Goal: Transaction & Acquisition: Obtain resource

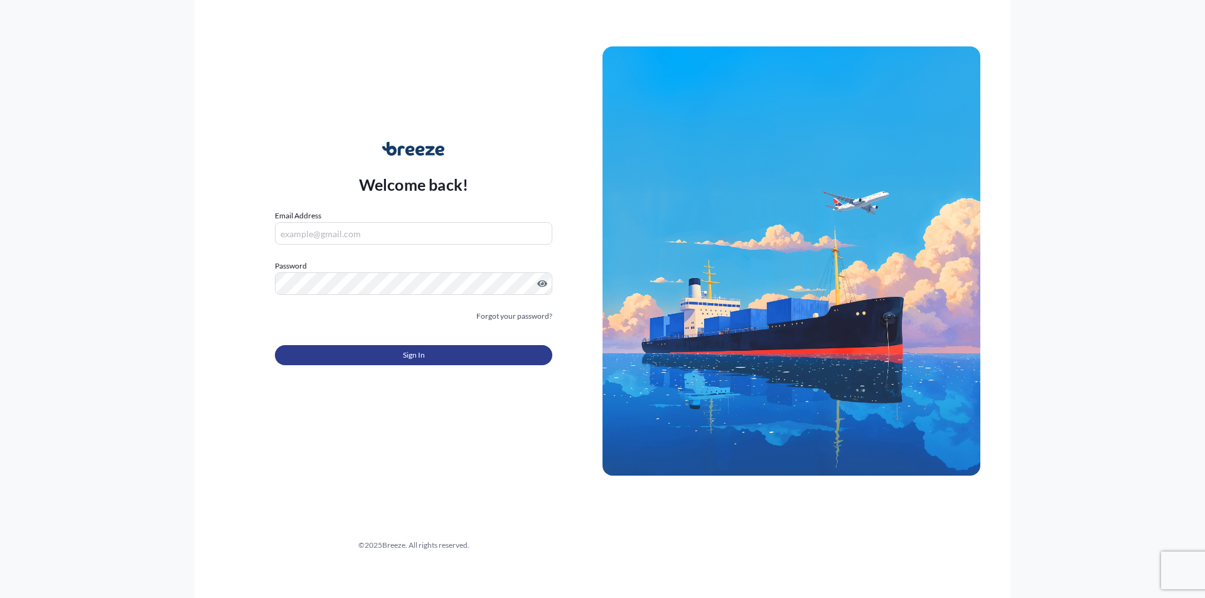
type input "[EMAIL_ADDRESS][PERSON_NAME][DOMAIN_NAME]"
click at [400, 356] on button "Sign In" at bounding box center [413, 355] width 277 height 20
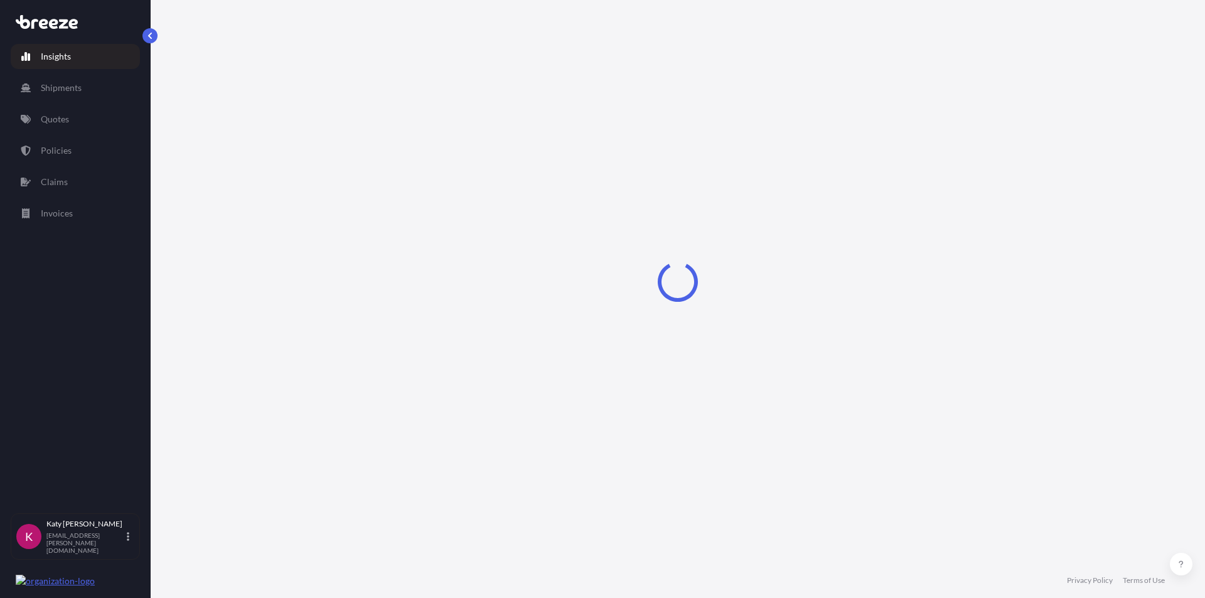
select select "2025"
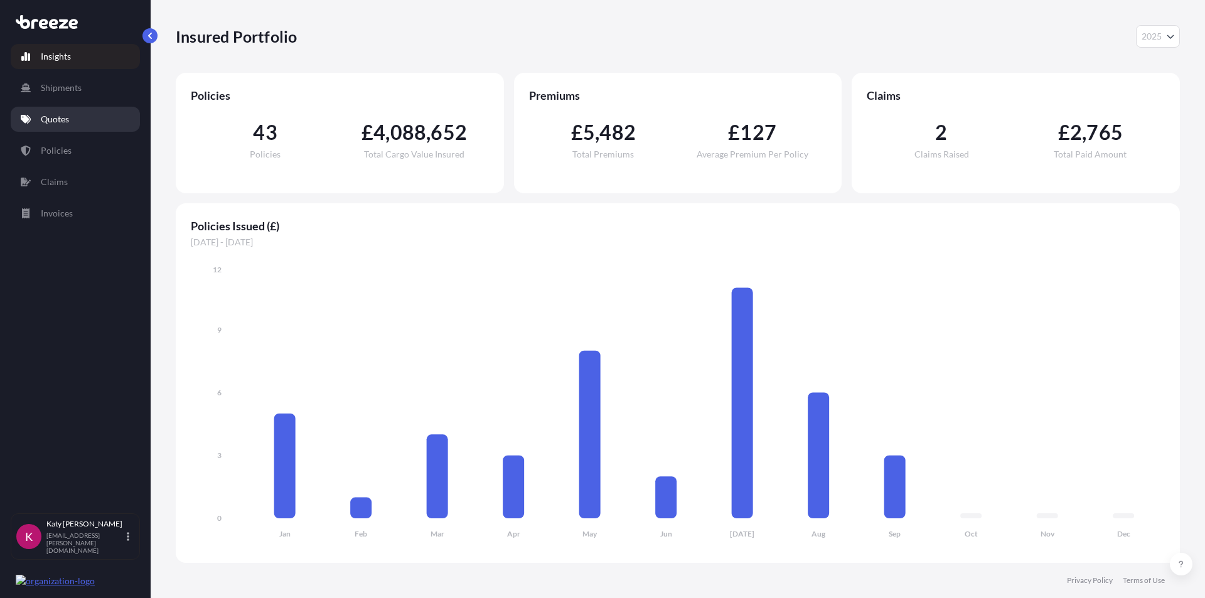
click at [75, 121] on link "Quotes" at bounding box center [75, 119] width 129 height 25
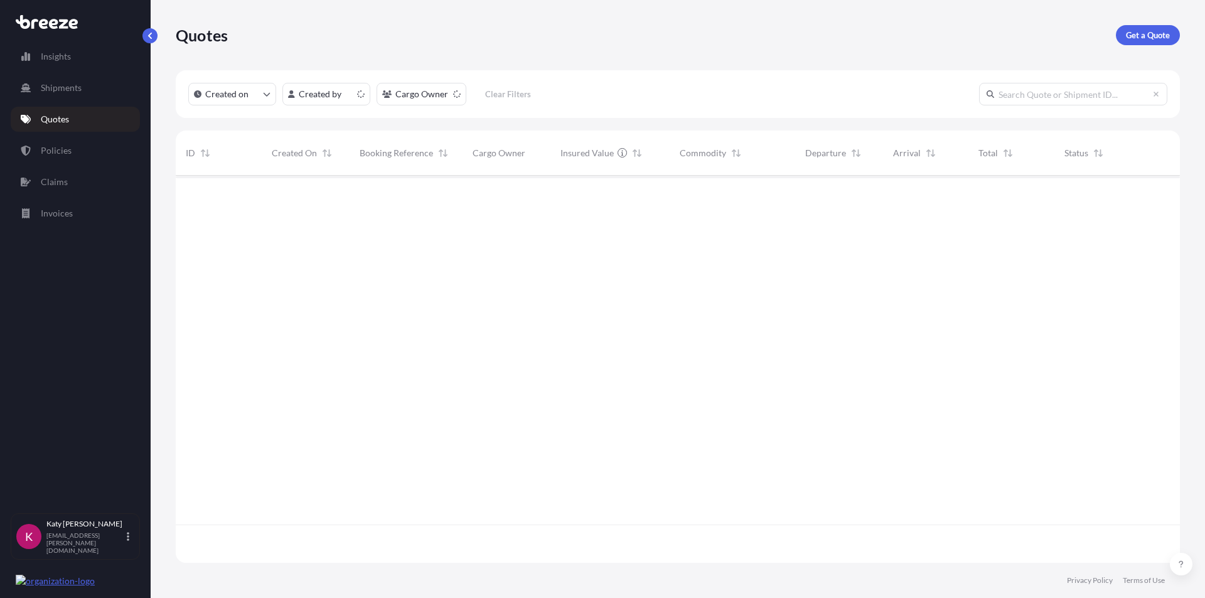
scroll to position [385, 995]
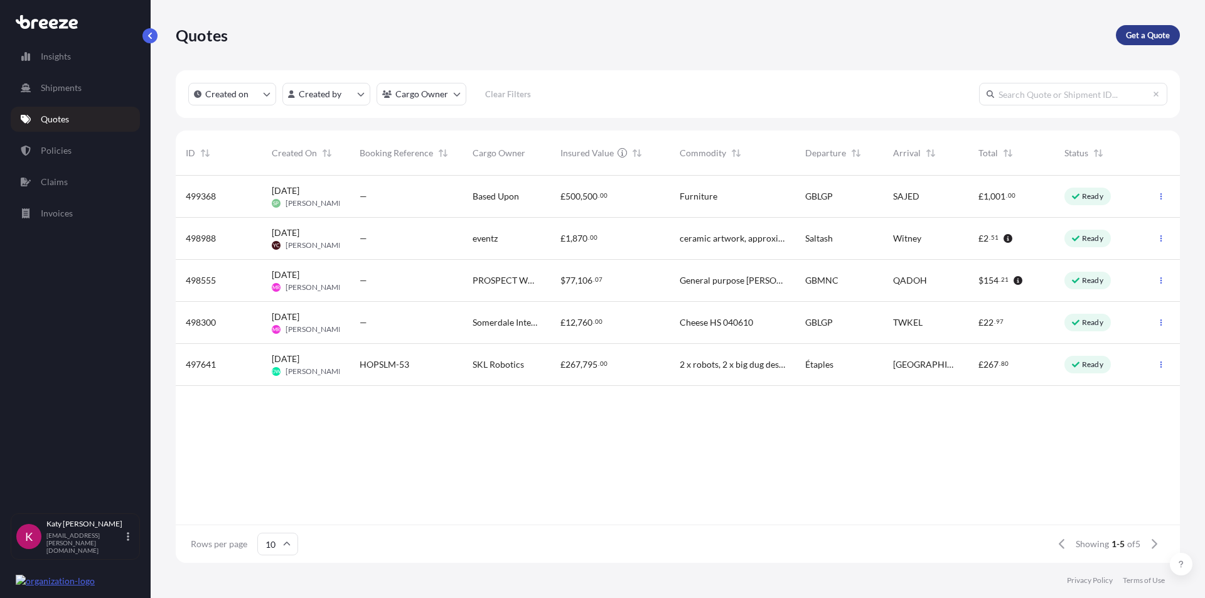
click at [1160, 34] on p "Get a Quote" at bounding box center [1148, 35] width 44 height 13
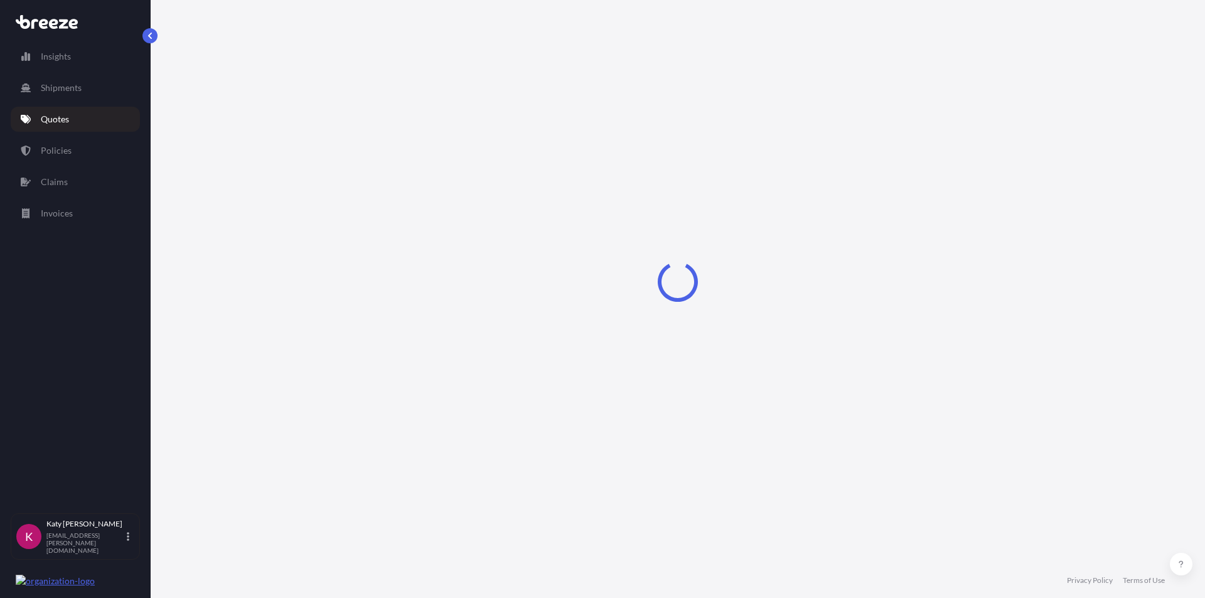
select select "Sea"
select select "1"
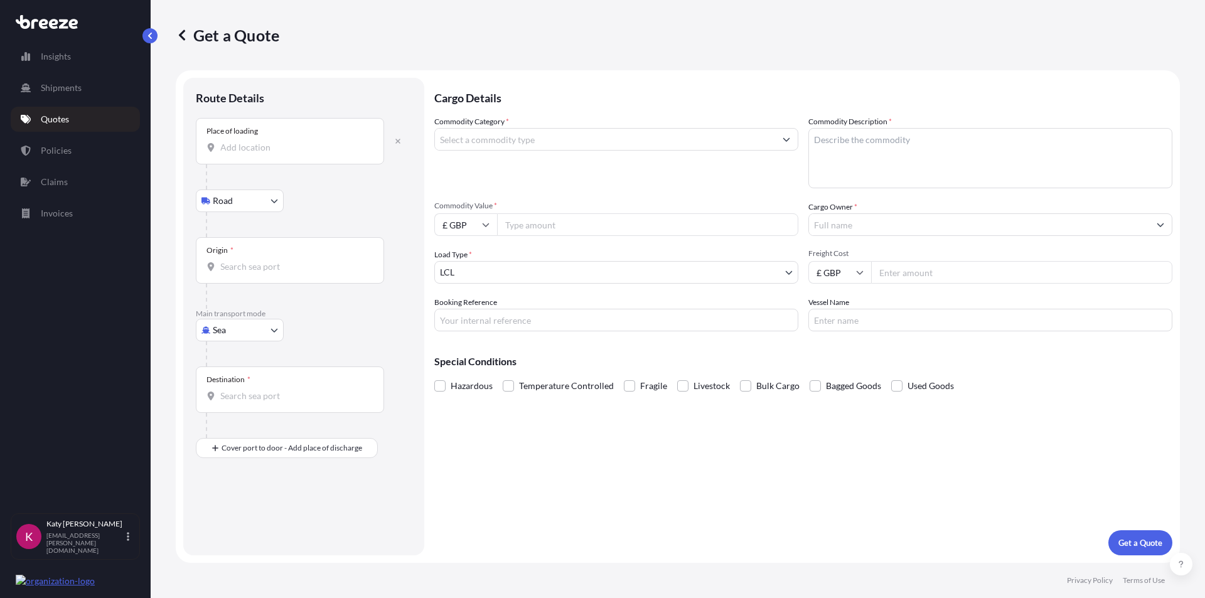
click at [276, 154] on div "Place of loading" at bounding box center [290, 141] width 188 height 46
click at [276, 154] on input "Place of loading" at bounding box center [294, 147] width 148 height 13
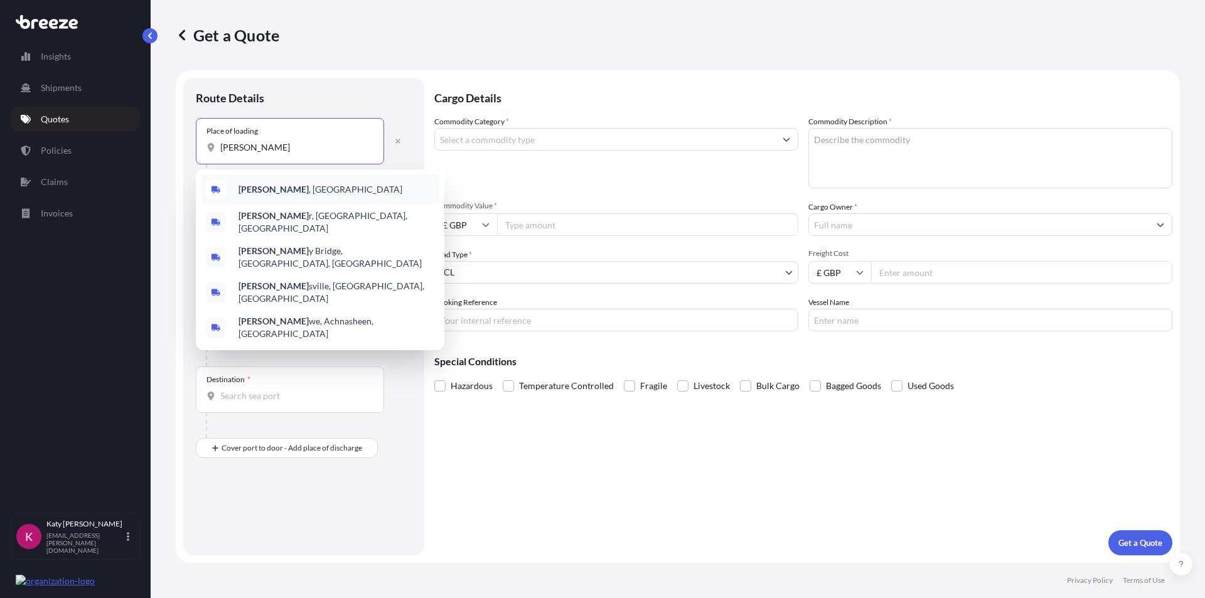
click at [282, 191] on div "[GEOGRAPHIC_DATA] , [GEOGRAPHIC_DATA]" at bounding box center [320, 189] width 238 height 30
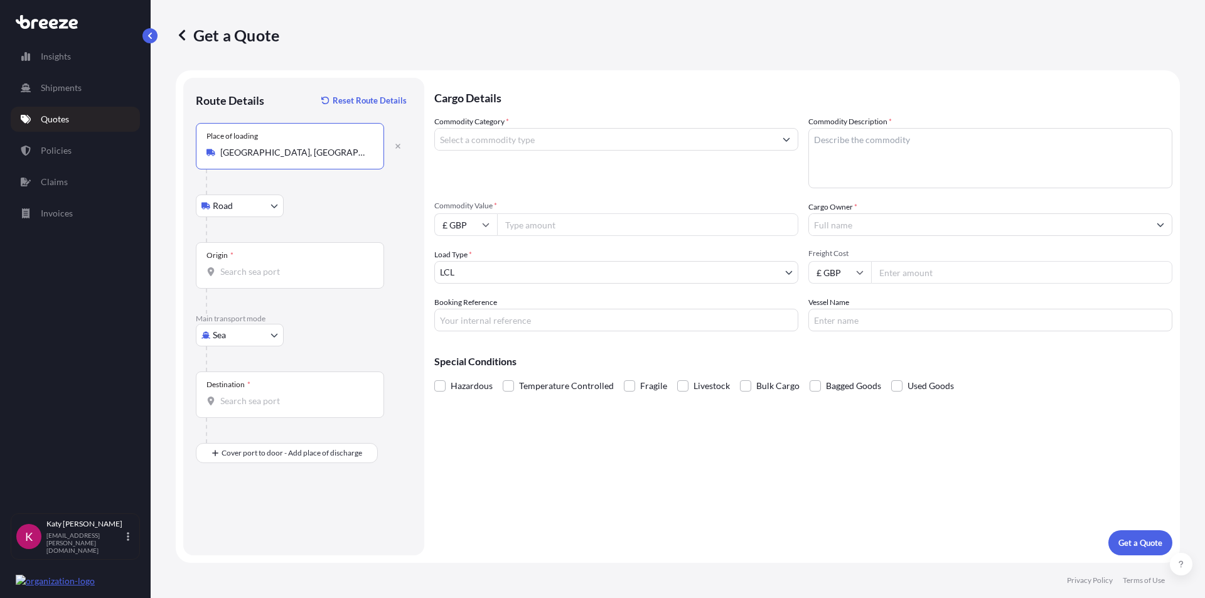
type input "[GEOGRAPHIC_DATA], [GEOGRAPHIC_DATA]"
click at [269, 285] on div "Origin *" at bounding box center [290, 265] width 188 height 46
click at [269, 278] on input "Origin *" at bounding box center [294, 271] width 148 height 13
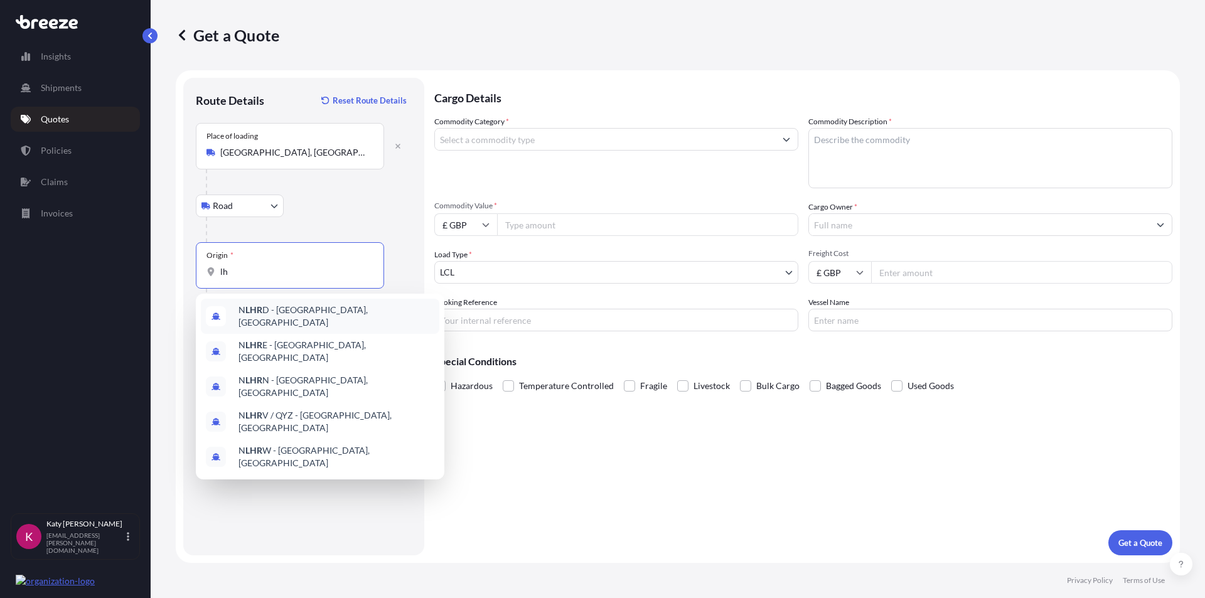
type input "l"
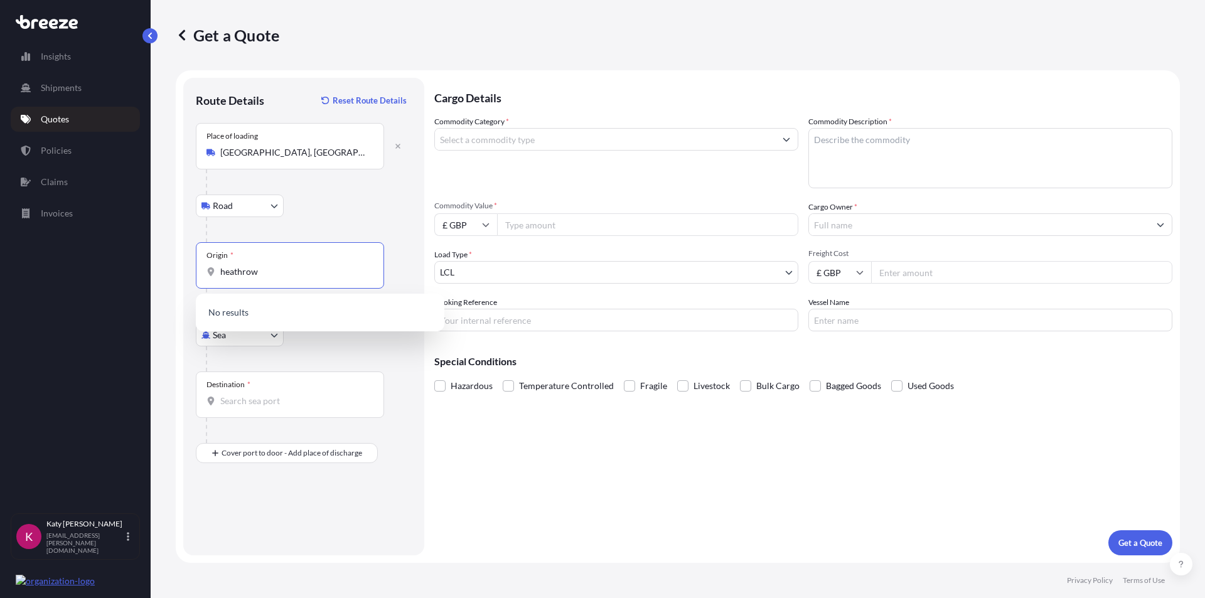
type input "heathrow"
click at [249, 339] on body "5 options available. 0 options available. Insights Shipments Quotes Policies Cl…" at bounding box center [602, 299] width 1205 height 598
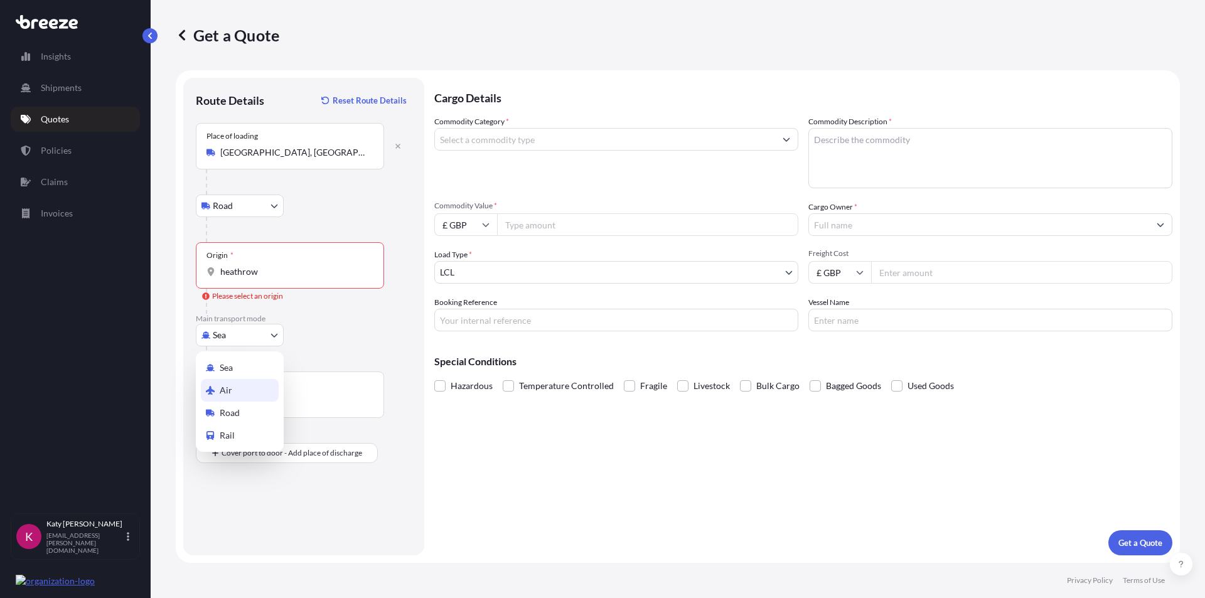
click at [248, 384] on div "Air" at bounding box center [240, 390] width 78 height 23
select select "Air"
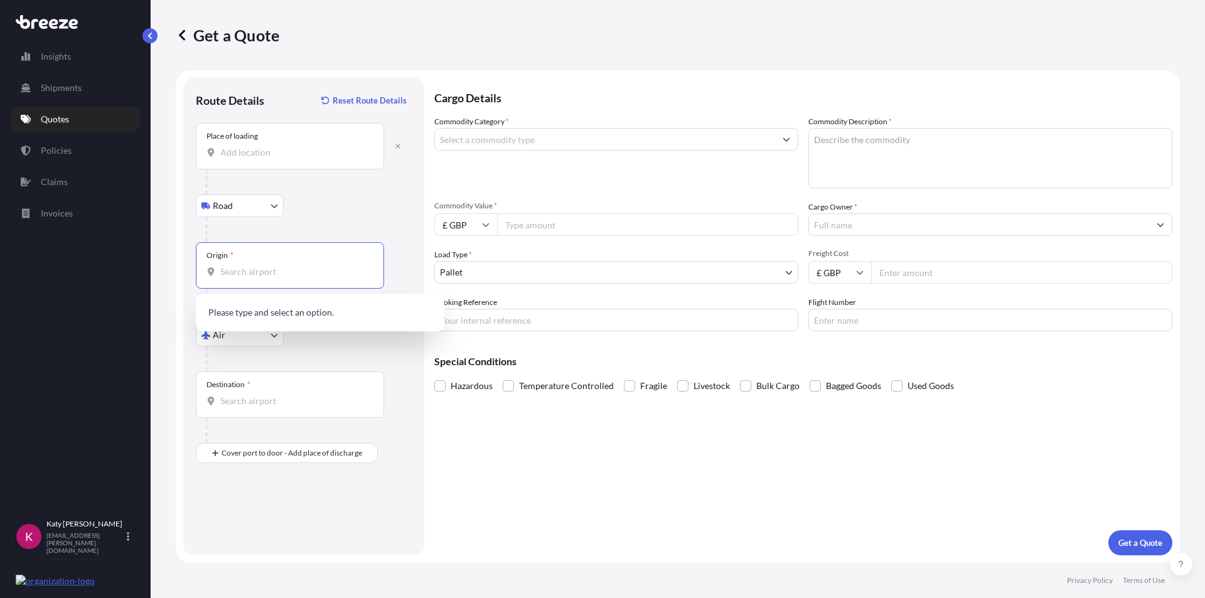
click at [250, 273] on input "Origin *" at bounding box center [294, 271] width 148 height 13
click at [273, 313] on span "GB LHR - Heathrow Apt/[GEOGRAPHIC_DATA], [GEOGRAPHIC_DATA]" at bounding box center [336, 316] width 196 height 25
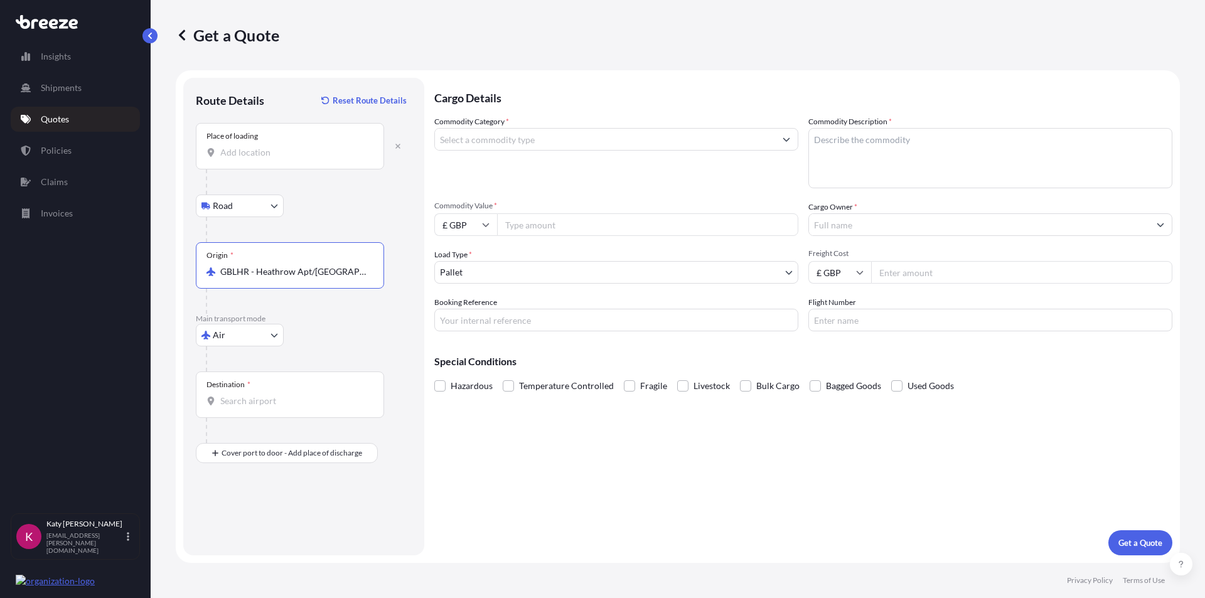
type input "GBLHR - Heathrow Apt/[GEOGRAPHIC_DATA], [GEOGRAPHIC_DATA]"
click at [260, 411] on div "Destination *" at bounding box center [290, 395] width 188 height 46
click at [260, 407] on input "Destination *" at bounding box center [294, 401] width 148 height 13
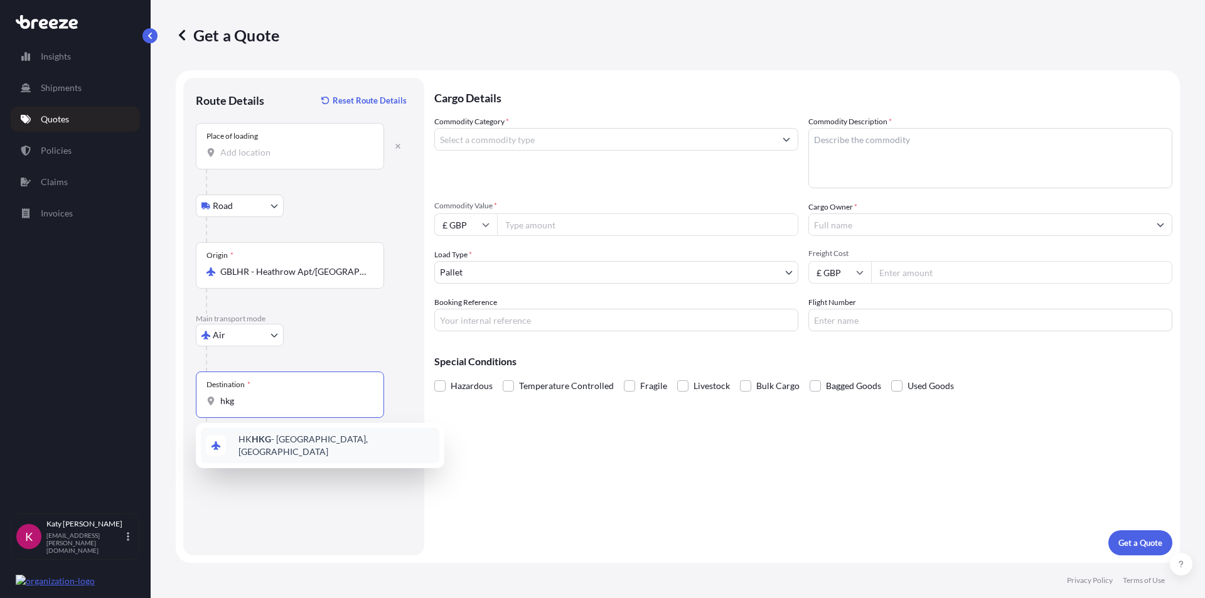
click at [273, 441] on span "HK HKG - [GEOGRAPHIC_DATA], [GEOGRAPHIC_DATA]" at bounding box center [336, 445] width 196 height 25
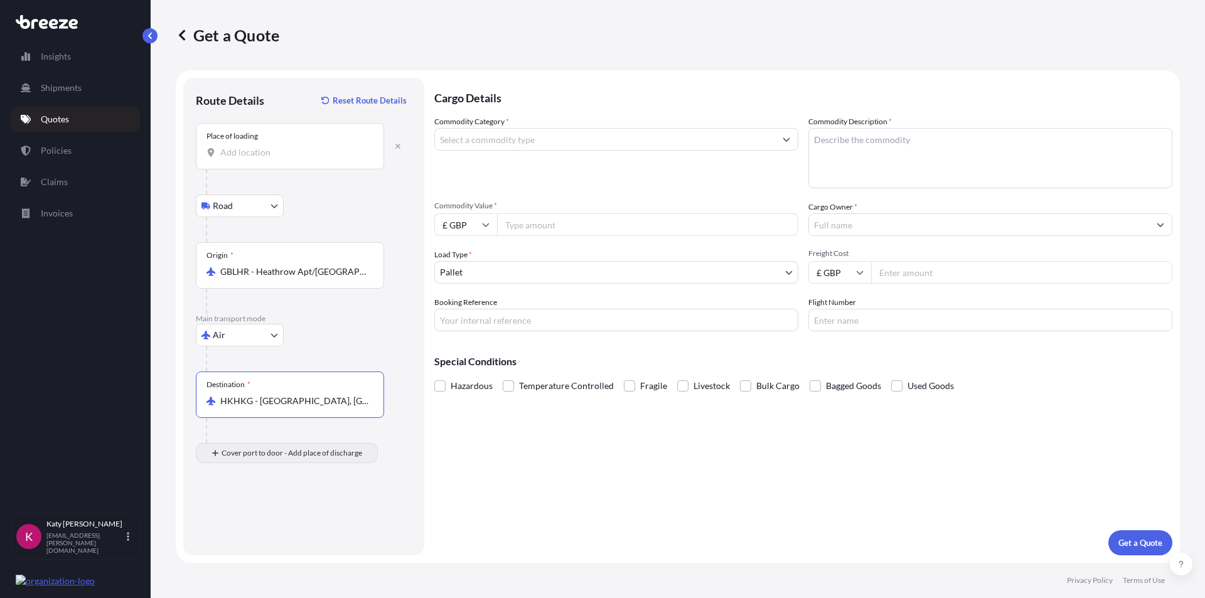
type input "HKHKG - [GEOGRAPHIC_DATA], [GEOGRAPHIC_DATA]"
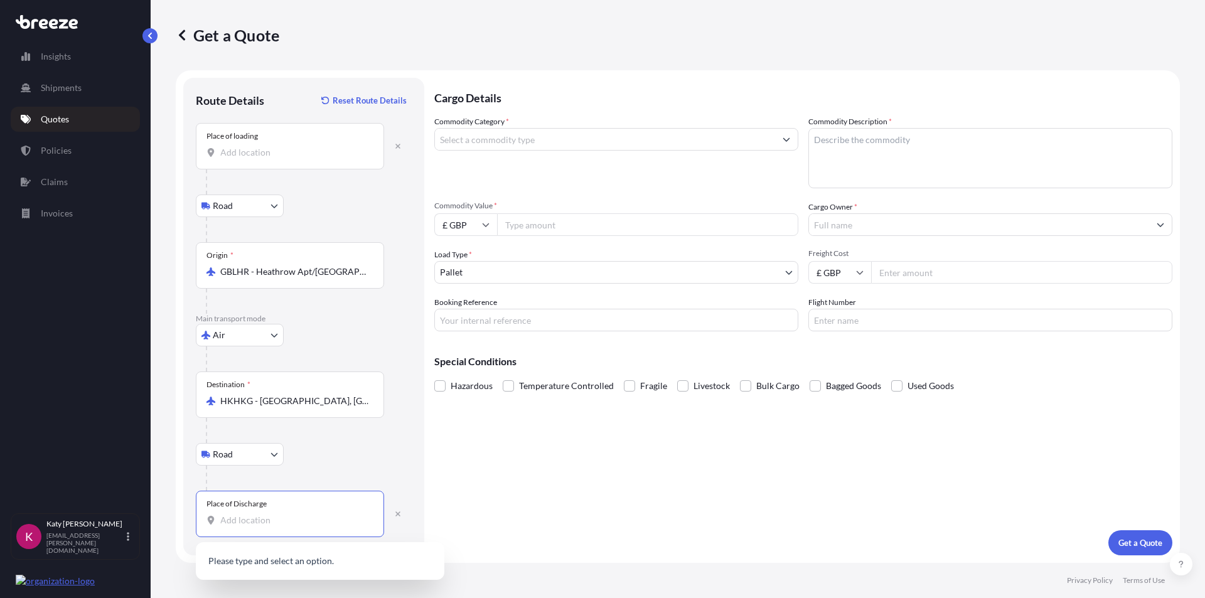
click at [271, 523] on input "Place of Discharge" at bounding box center [294, 520] width 148 height 13
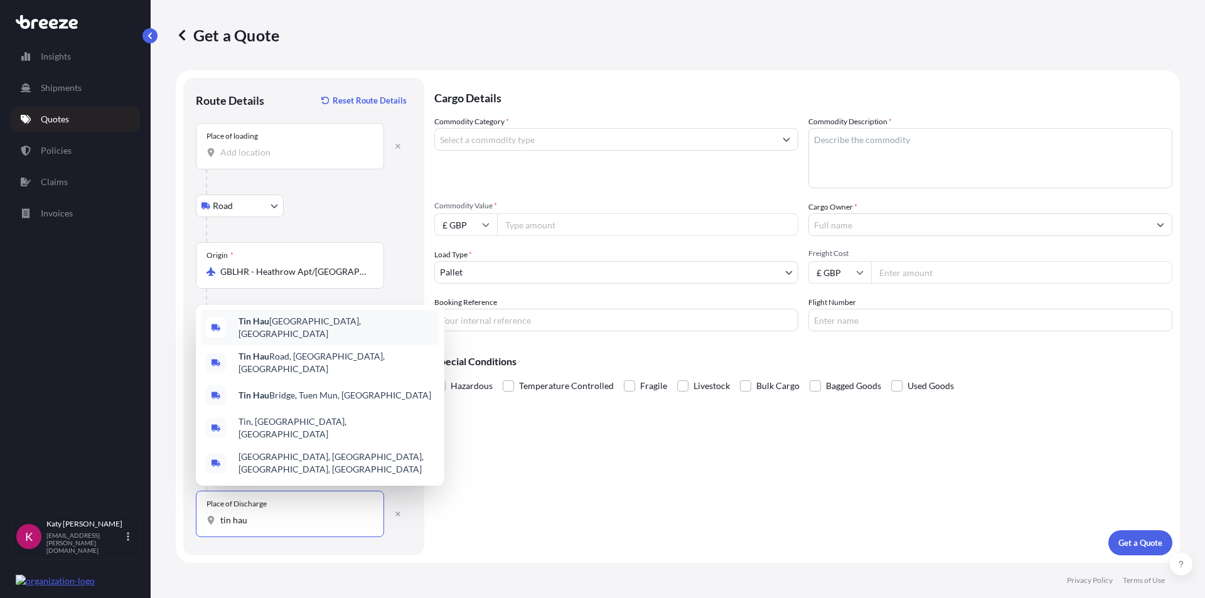
click at [358, 340] on span "[GEOGRAPHIC_DATA][PERSON_NAME], [GEOGRAPHIC_DATA]" at bounding box center [336, 327] width 196 height 25
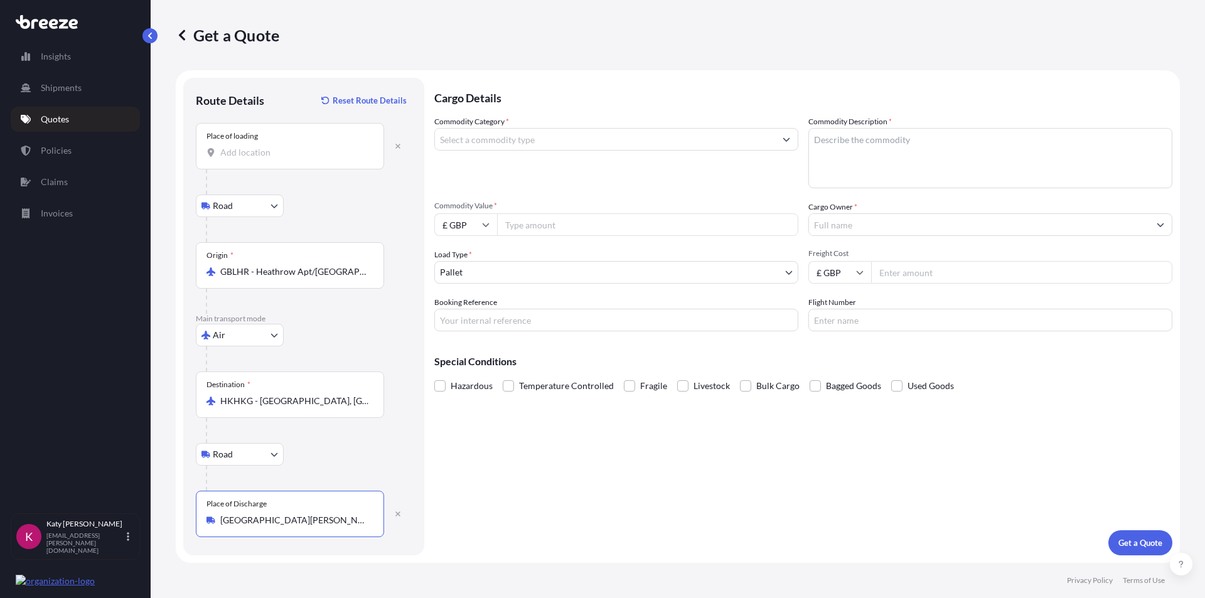
type input "[GEOGRAPHIC_DATA][PERSON_NAME], [GEOGRAPHIC_DATA]"
click at [544, 225] on input "Commodity Value *" at bounding box center [647, 224] width 301 height 23
type input "8"
type input "529"
click at [902, 269] on input "Freight Cost" at bounding box center [1021, 272] width 301 height 23
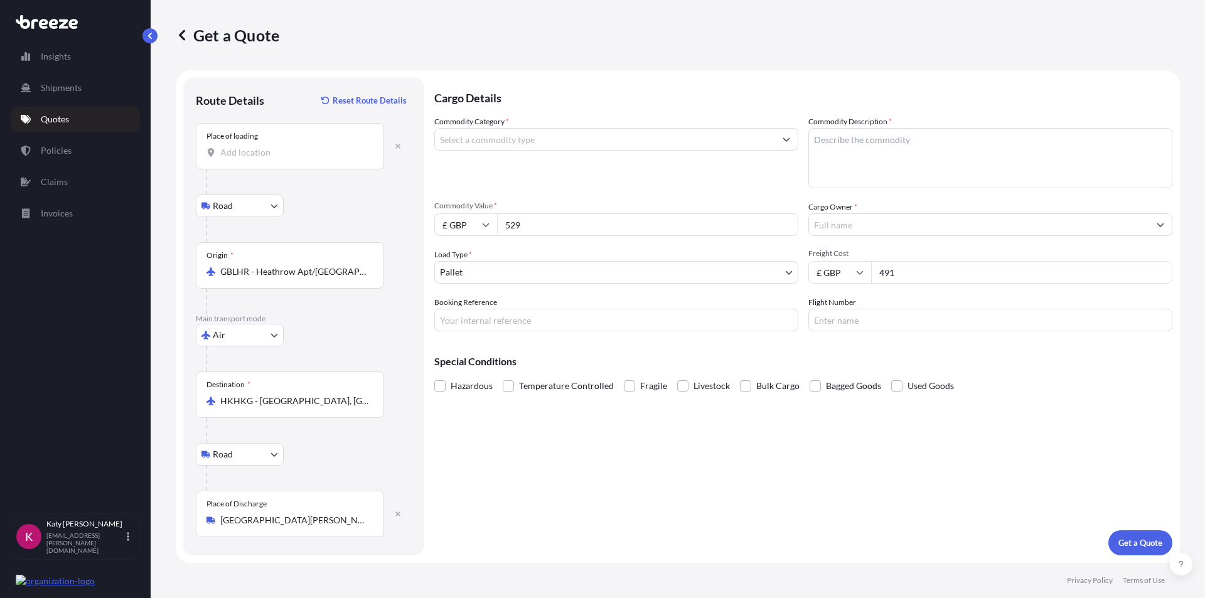
type input "491"
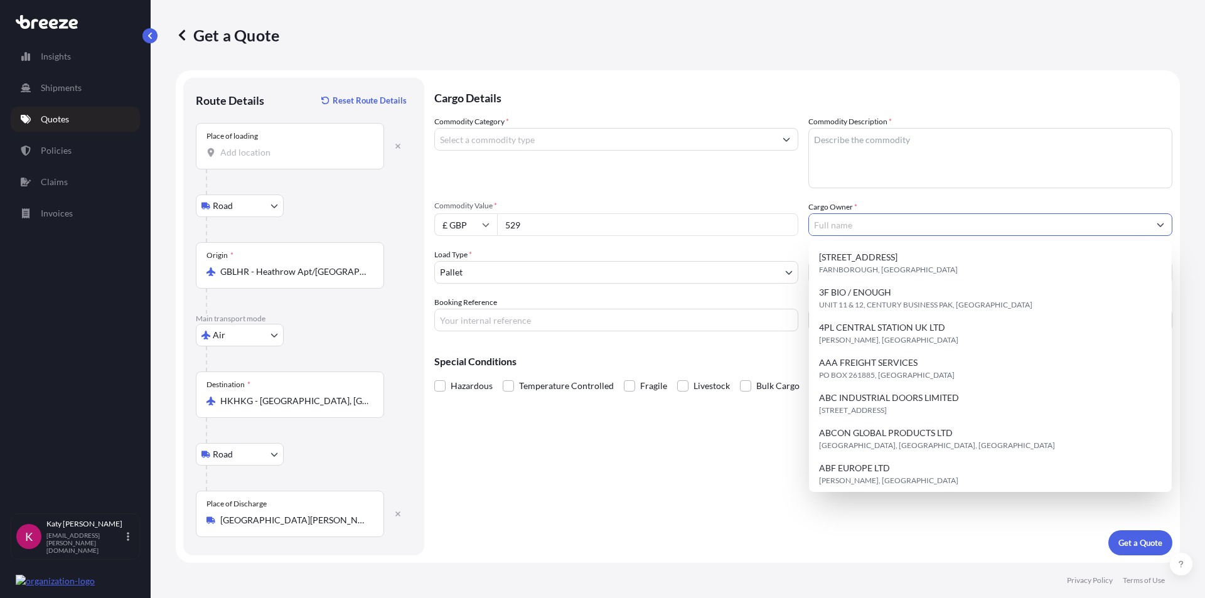
click at [857, 218] on input "Cargo Owner *" at bounding box center [979, 224] width 340 height 23
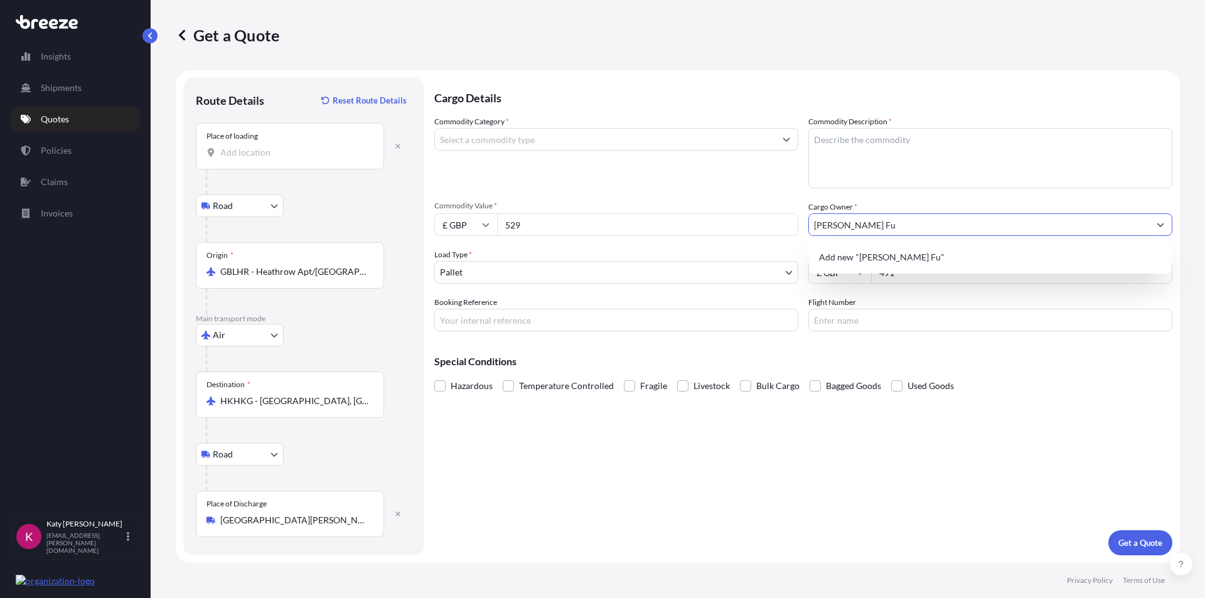
type input "[PERSON_NAME] Fu"
click at [537, 142] on input "Commodity Category *" at bounding box center [605, 139] width 340 height 23
click at [493, 142] on input "Commodity Category *" at bounding box center [605, 139] width 340 height 23
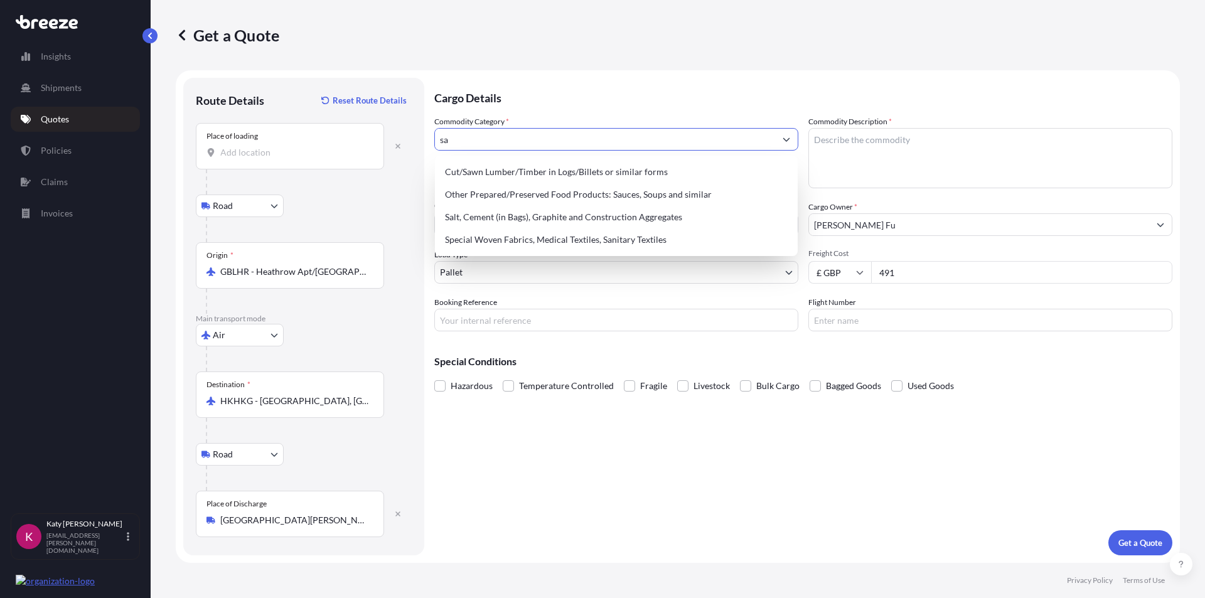
type input "s"
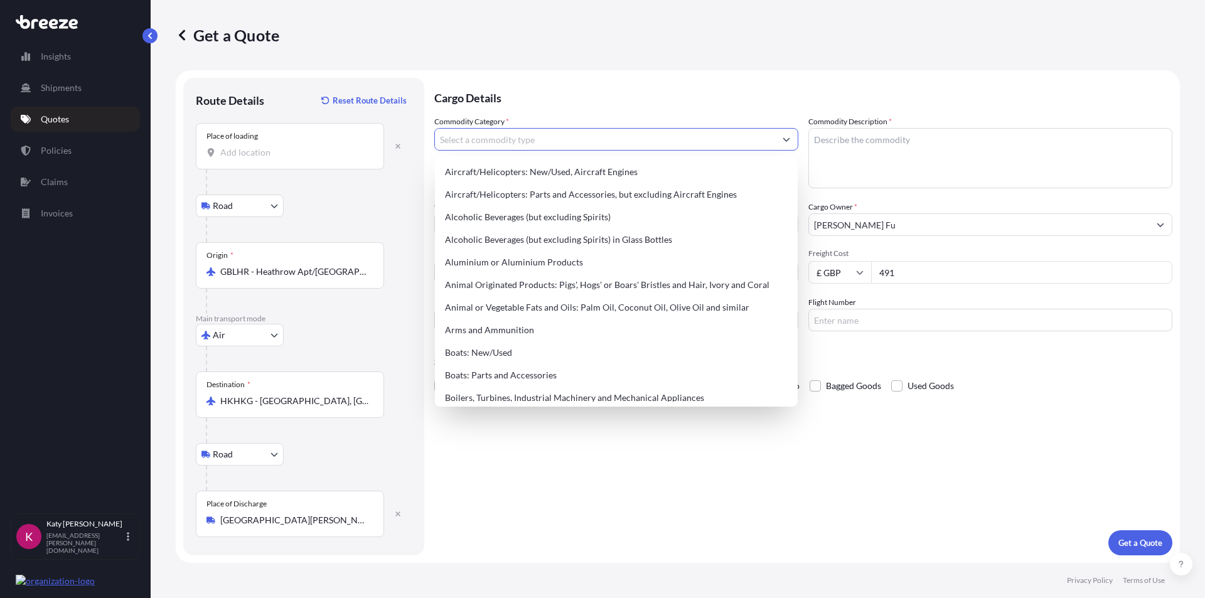
click at [468, 139] on input "Commodity Category *" at bounding box center [605, 139] width 340 height 23
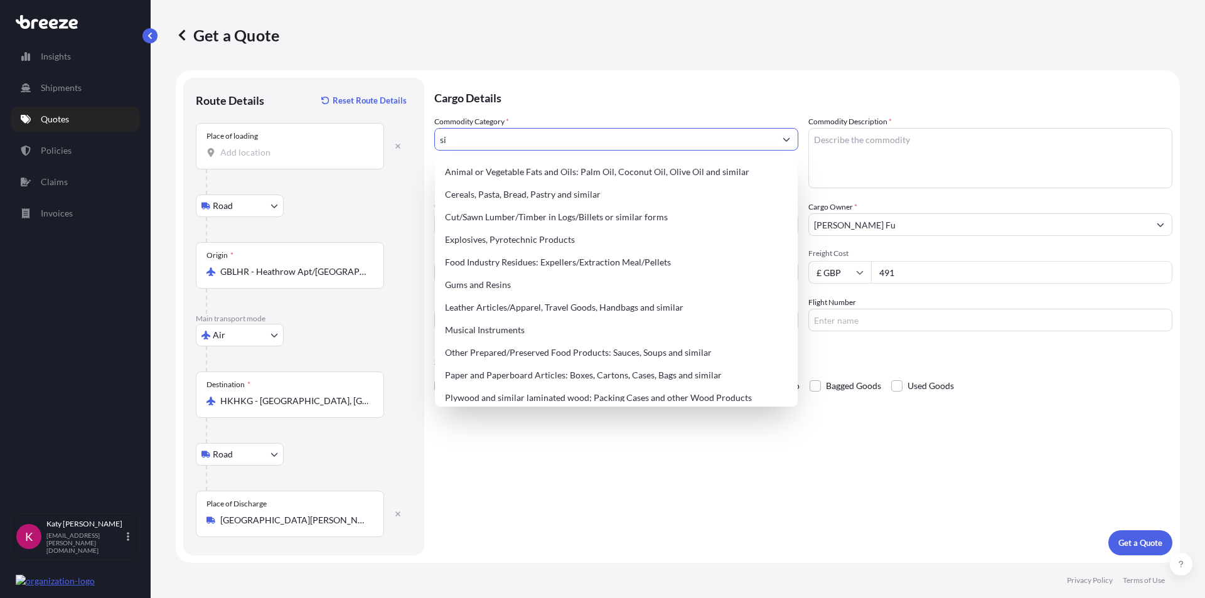
type input "s"
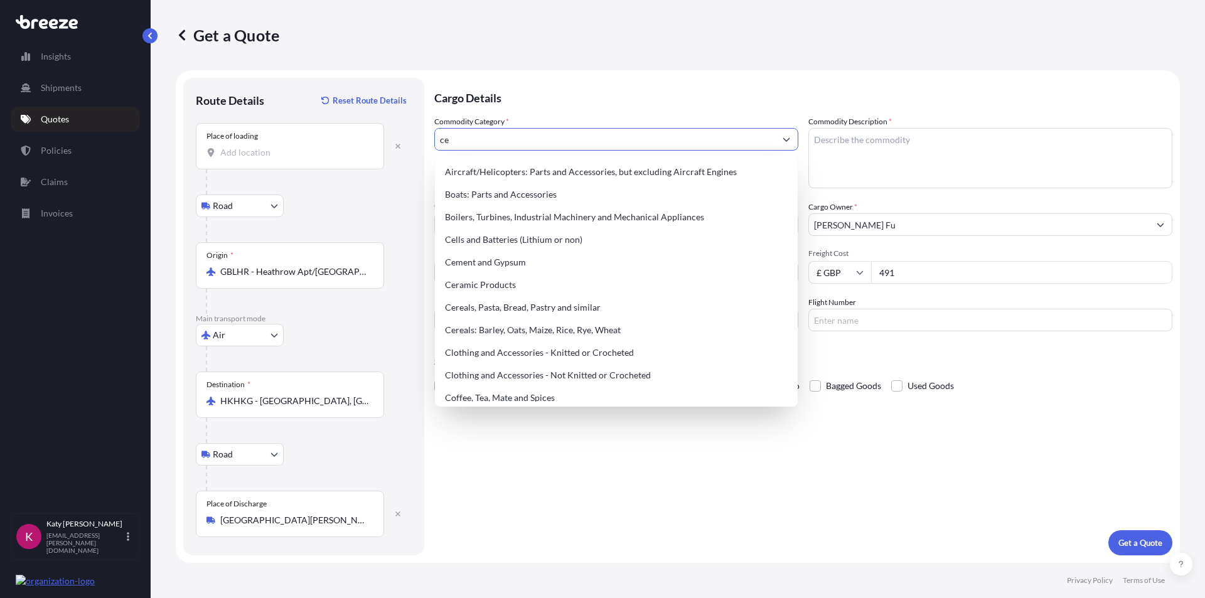
type input "c"
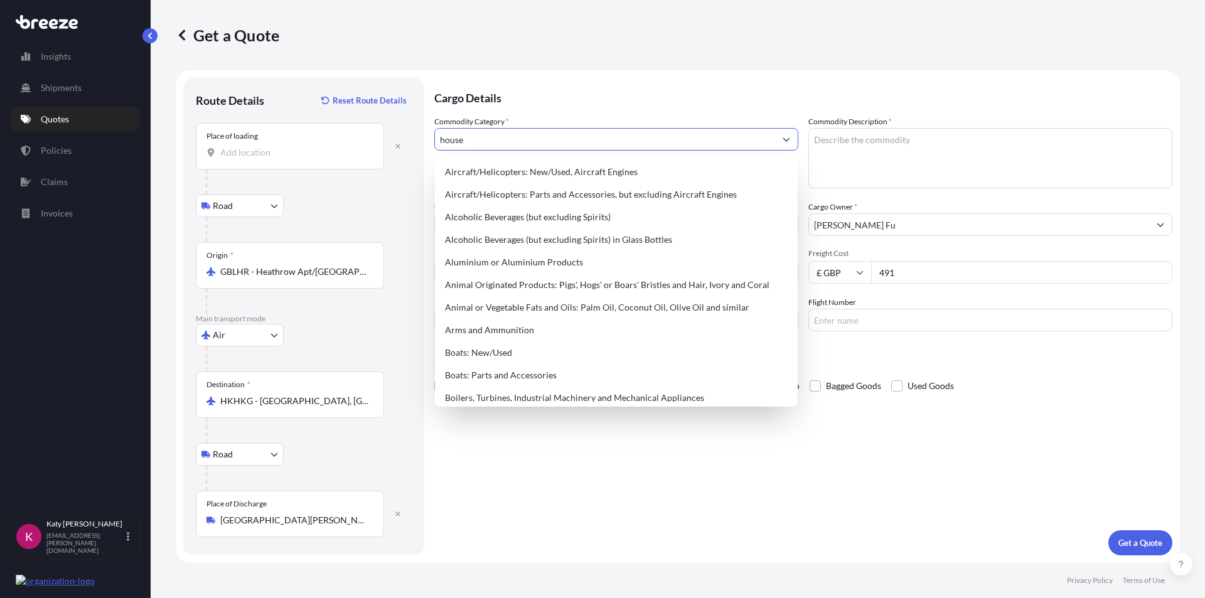
drag, startPoint x: 483, startPoint y: 137, endPoint x: 390, endPoint y: 126, distance: 93.7
click at [390, 126] on form "Route Details Reset Route Details Place of loading Road Road Rail Origin * GBLH…" at bounding box center [678, 316] width 1004 height 493
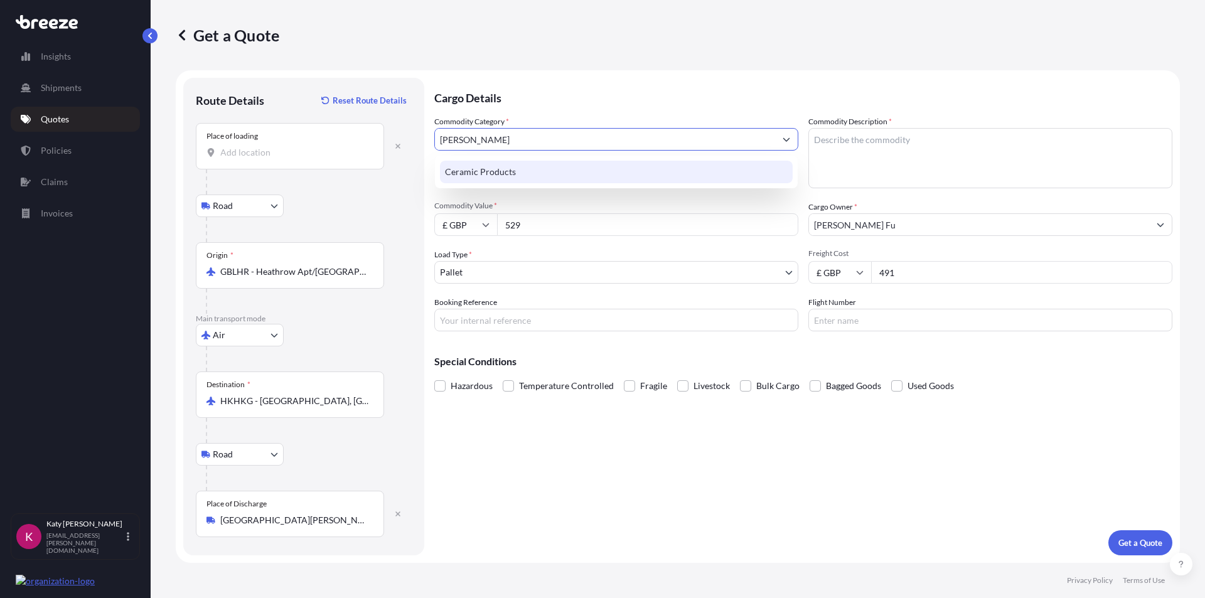
click at [531, 174] on div "Ceramic Products" at bounding box center [616, 172] width 353 height 23
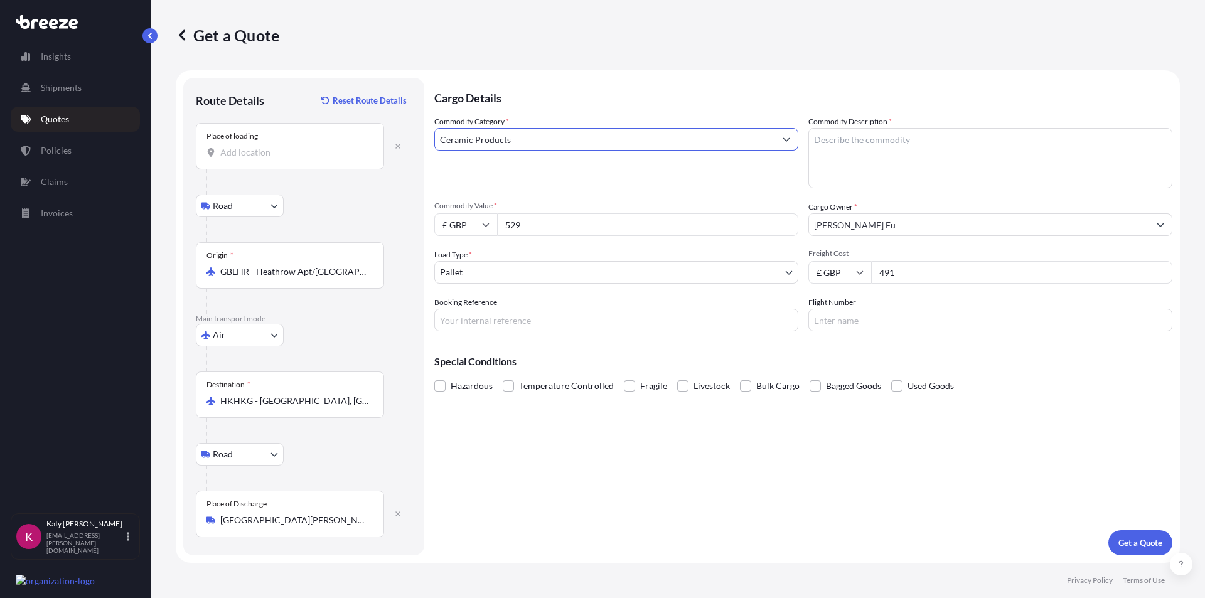
type input "Ceramic Products"
click at [874, 141] on textarea "Commodity Description *" at bounding box center [990, 158] width 364 height 60
type textarea "Sinks"
click at [1145, 538] on p "Get a Quote" at bounding box center [1140, 543] width 44 height 13
click at [270, 147] on input "Place of loading Please select a place of loading" at bounding box center [294, 152] width 148 height 13
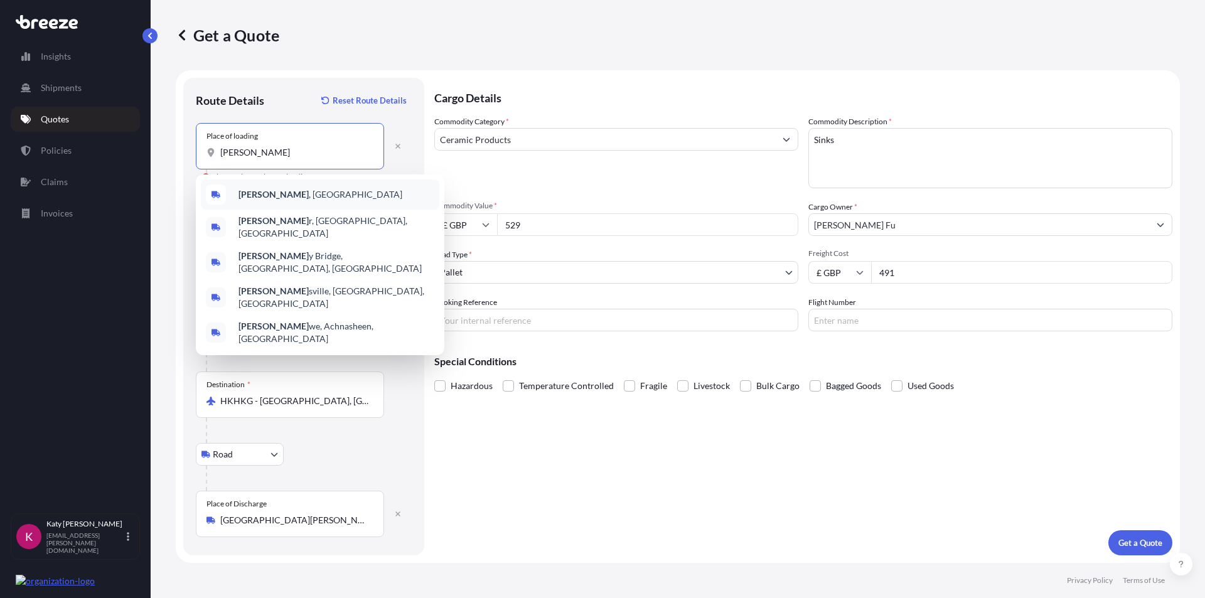
click at [285, 190] on div "[GEOGRAPHIC_DATA] , [GEOGRAPHIC_DATA]" at bounding box center [320, 194] width 238 height 30
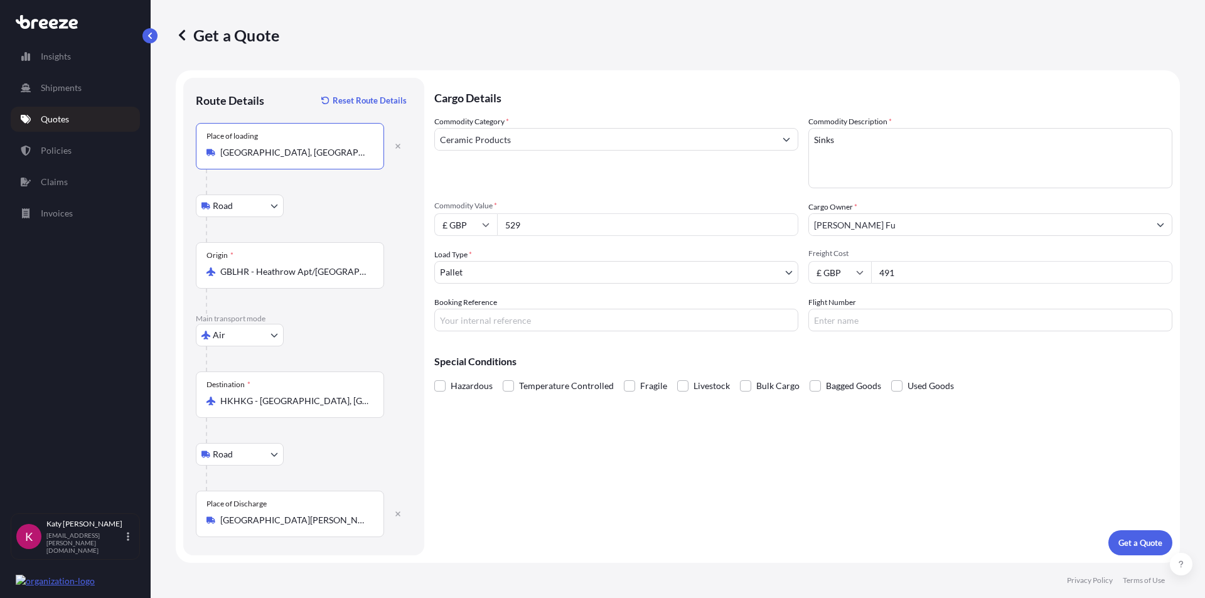
type input "[GEOGRAPHIC_DATA], [GEOGRAPHIC_DATA]"
click at [1133, 541] on p "Get a Quote" at bounding box center [1140, 543] width 44 height 13
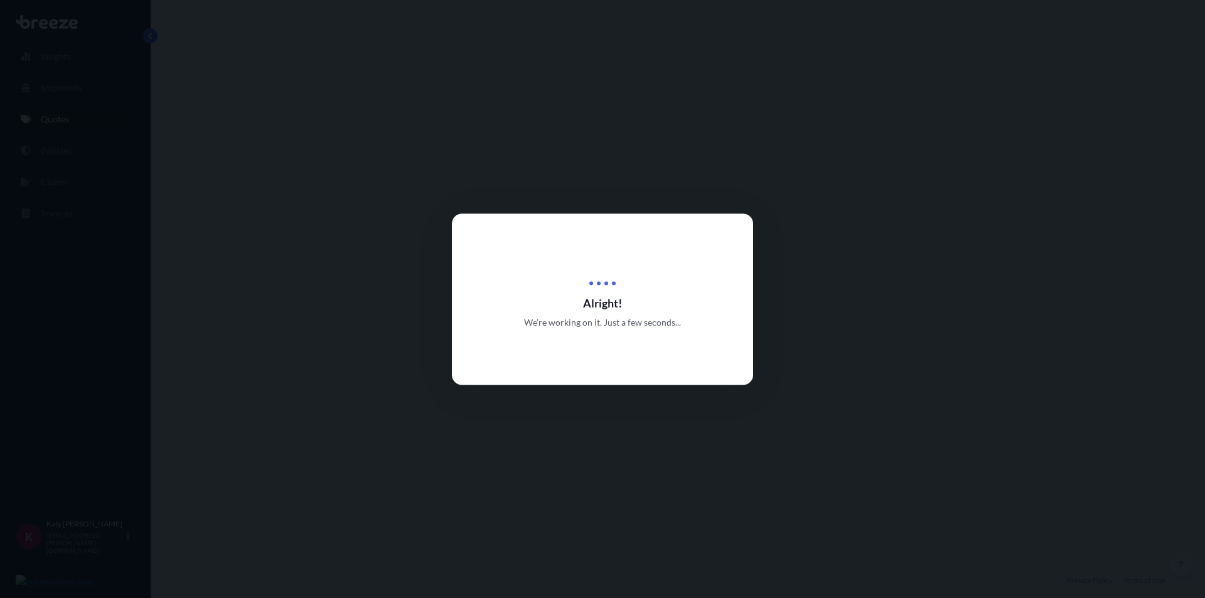
select select "Road"
select select "Air"
select select "Road"
select select "1"
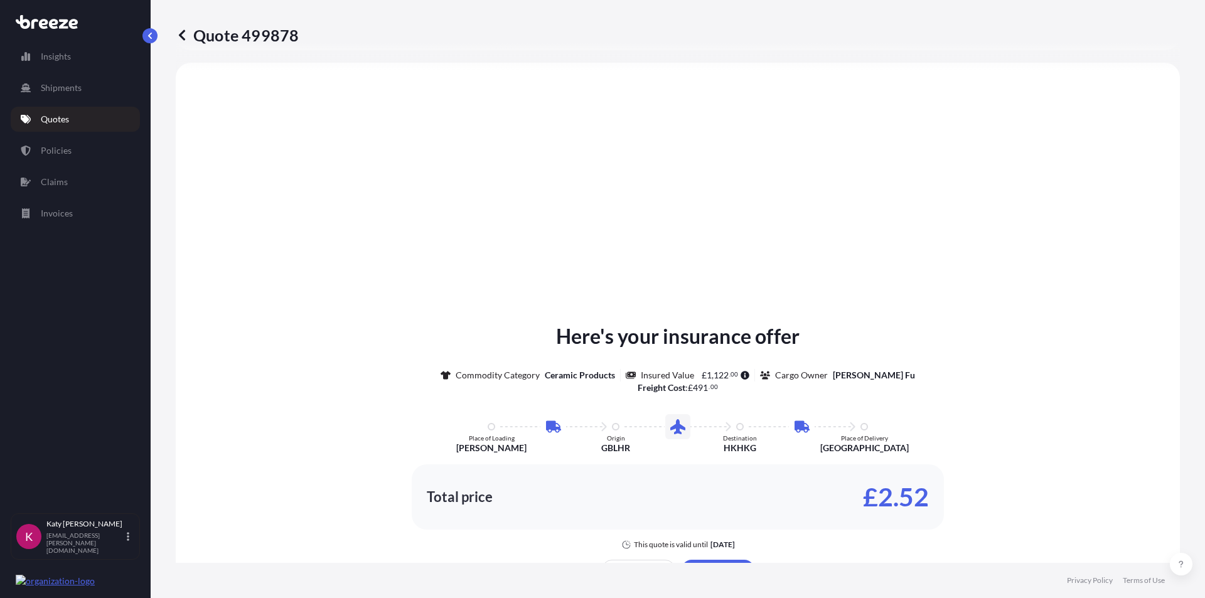
scroll to position [565, 0]
